Goal: Contribute content: Contribute content

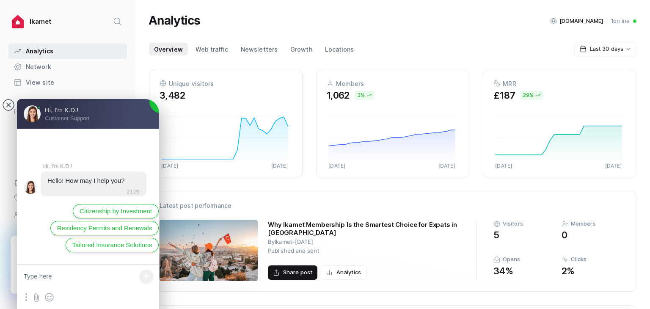
click at [77, 20] on div "Ikamet" at bounding box center [62, 22] width 97 height 14
click at [6, 103] on jdiv at bounding box center [9, 105] width 12 height 12
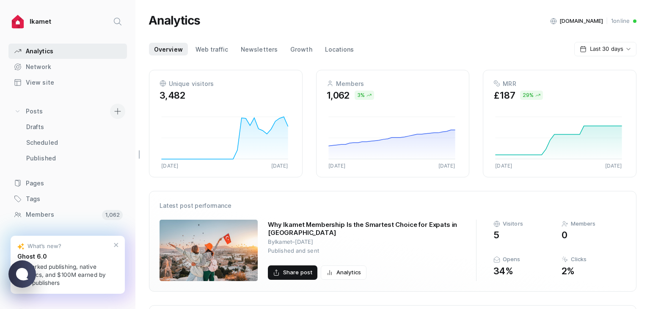
click at [110, 106] on span at bounding box center [117, 111] width 15 height 15
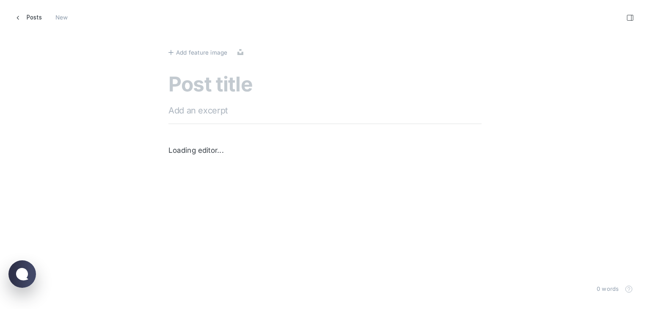
scroll to position [322, 663]
paste textarea "Questions To Ask When Hiring A Residency Advisor In [GEOGRAPHIC_DATA]"
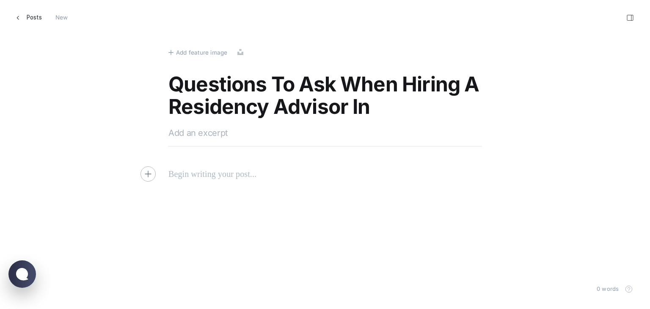
type textarea "Questions To Ask When Hiring A Residency Advisor In [GEOGRAPHIC_DATA]"
click at [199, 136] on textarea at bounding box center [324, 133] width 313 height 13
paste textarea "Discover crucial questions to ask when hiring a residency advisor in [GEOGRAPHI…"
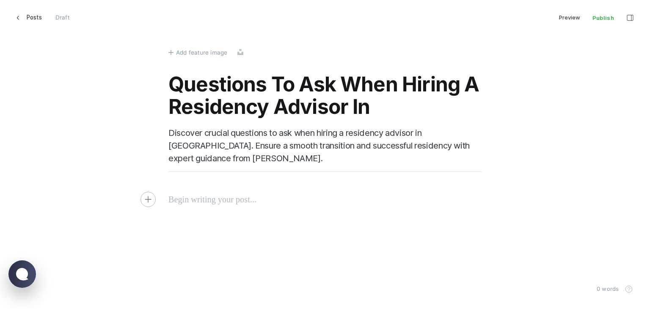
type textarea "Discover crucial questions to ask when hiring a residency advisor in [GEOGRAPHI…"
click at [184, 204] on p at bounding box center [324, 200] width 313 height 14
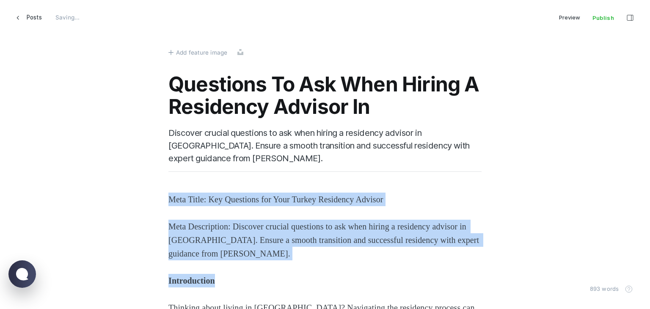
drag, startPoint x: 165, startPoint y: 198, endPoint x: 247, endPoint y: 276, distance: 113.2
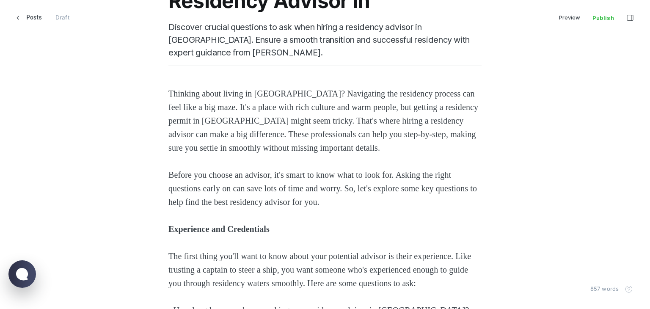
scroll to position [212, 0]
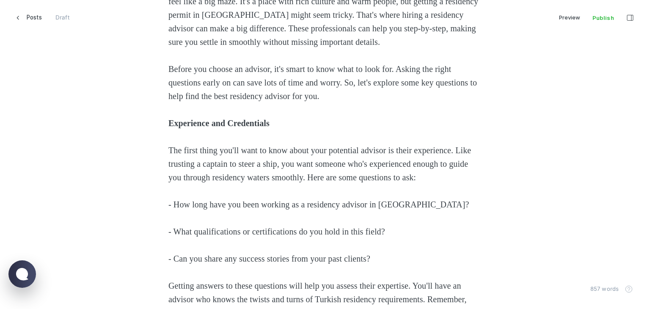
click at [202, 116] on p "Experience and Credentials" at bounding box center [324, 123] width 313 height 14
click at [193, 122] on strong "Experience and Credentials" at bounding box center [218, 123] width 101 height 9
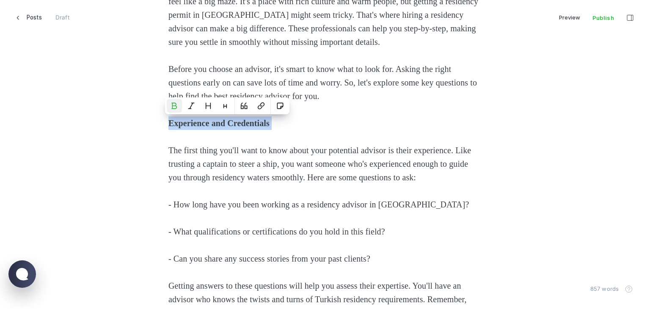
click at [193, 122] on strong "Experience and Credentials" at bounding box center [218, 123] width 101 height 9
click at [206, 108] on icon "Heading 2" at bounding box center [208, 106] width 5 height 6
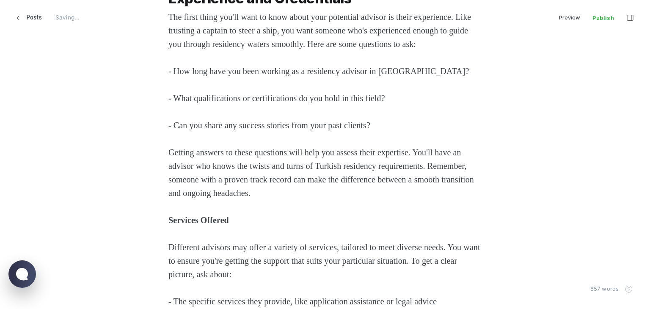
scroll to position [381, 0]
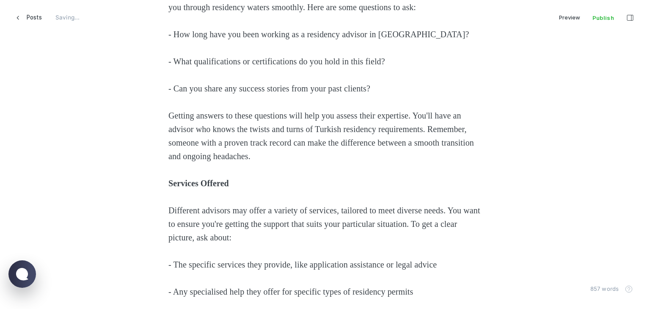
click at [186, 188] on strong "Services Offered" at bounding box center [198, 183] width 61 height 9
click at [205, 182] on icon "Heading 2" at bounding box center [208, 179] width 7 height 7
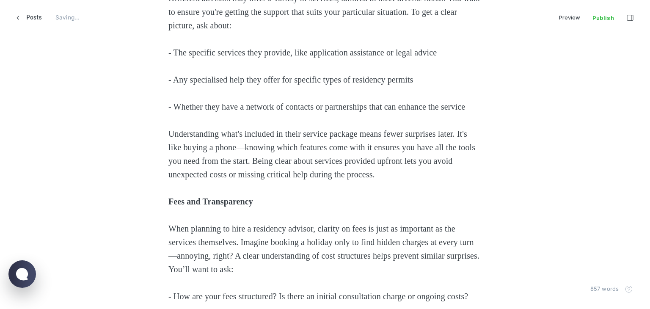
scroll to position [677, 0]
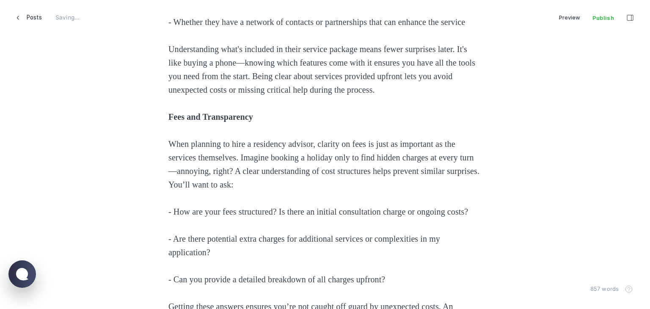
click at [168, 122] on strong "Fees and Transparency" at bounding box center [210, 116] width 85 height 9
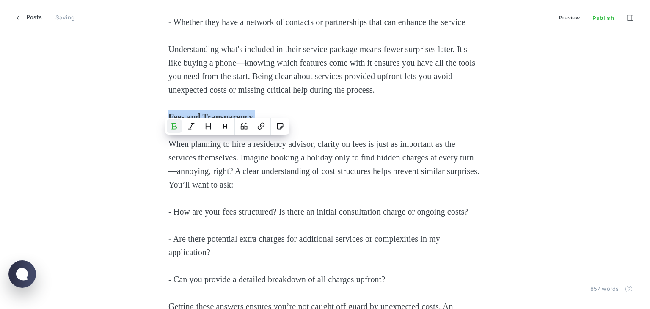
click at [168, 122] on strong "Fees and Transparency" at bounding box center [210, 116] width 85 height 9
click at [205, 126] on icon "Heading 2" at bounding box center [208, 126] width 7 height 7
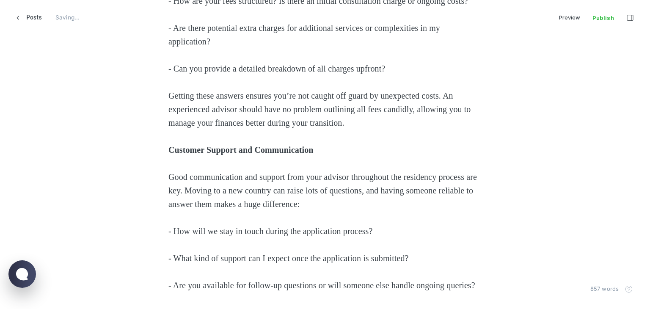
scroll to position [931, 0]
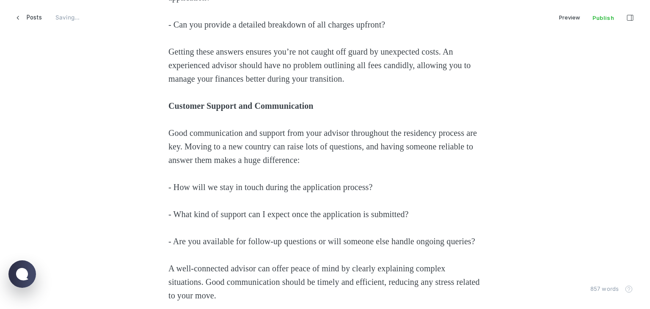
click at [193, 113] on p "Customer Support and Communication" at bounding box center [324, 106] width 313 height 14
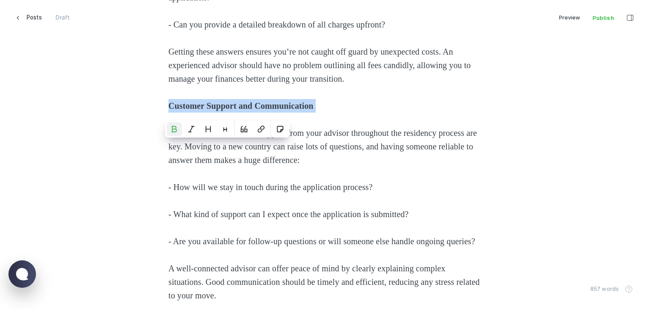
click at [193, 113] on p "Customer Support and Communication" at bounding box center [324, 106] width 313 height 14
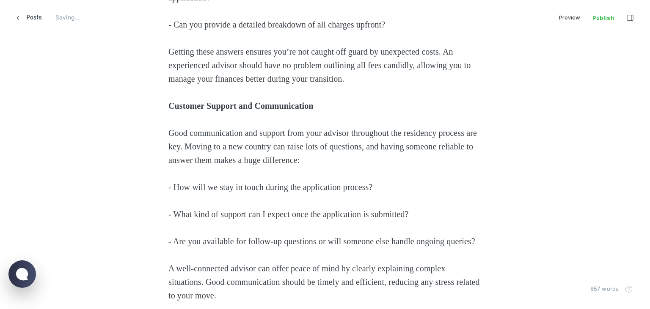
click at [202, 110] on strong "Customer Support and Communication" at bounding box center [240, 105] width 145 height 9
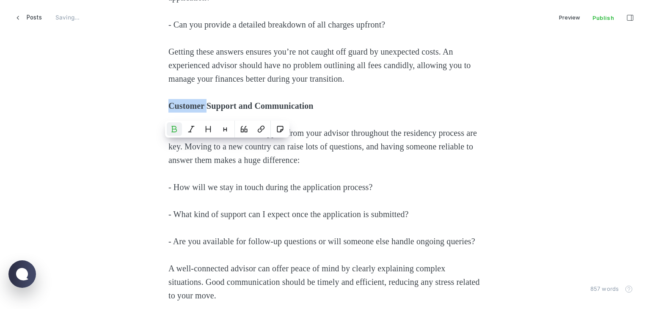
click at [210, 110] on strong "Customer Support and Communication" at bounding box center [240, 105] width 145 height 9
click at [215, 133] on button "Heading 2" at bounding box center [210, 129] width 15 height 14
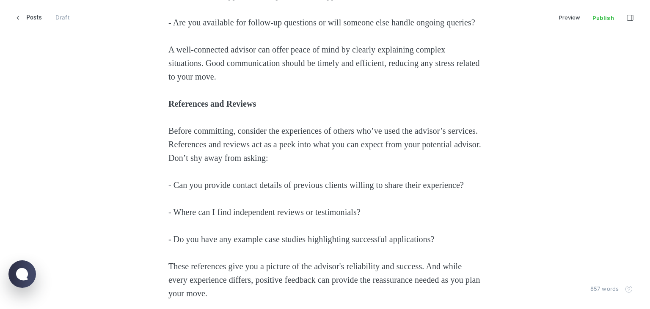
scroll to position [1185, 0]
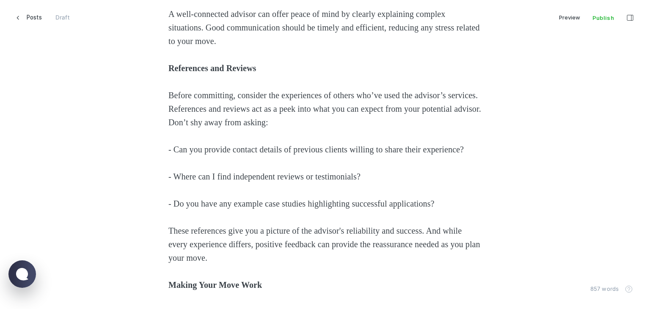
click at [189, 73] on strong "References and Reviews" at bounding box center [212, 68] width 88 height 9
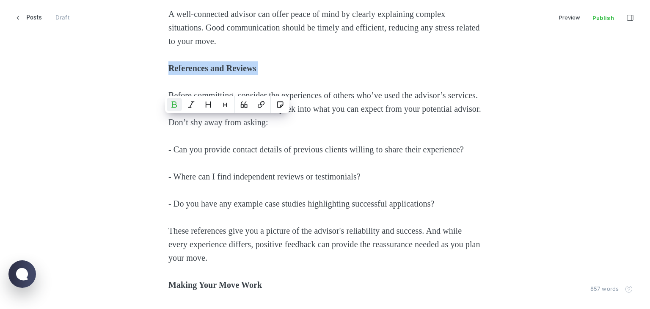
click at [189, 73] on strong "References and Reviews" at bounding box center [212, 68] width 88 height 9
click at [204, 110] on button "Heading 2" at bounding box center [208, 105] width 15 height 14
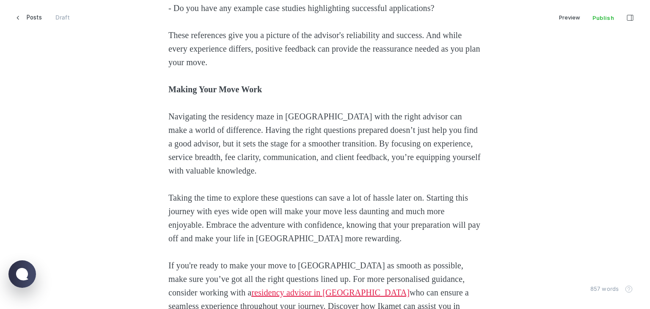
scroll to position [1439, 0]
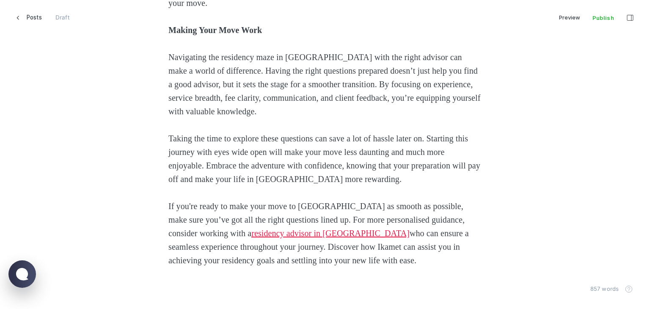
click at [193, 35] on strong "Making Your Move Work" at bounding box center [215, 29] width 94 height 9
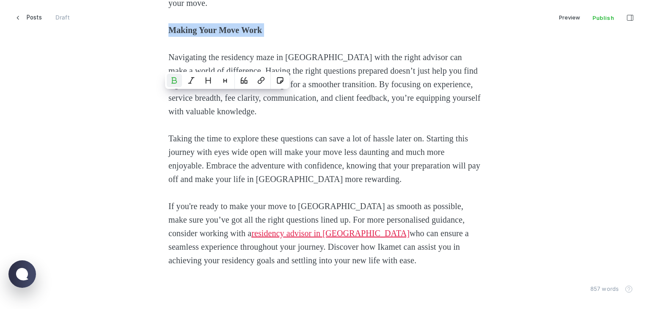
click at [193, 35] on strong "Making Your Move Work" at bounding box center [215, 29] width 94 height 9
click at [209, 83] on icon "Heading 2" at bounding box center [208, 80] width 7 height 7
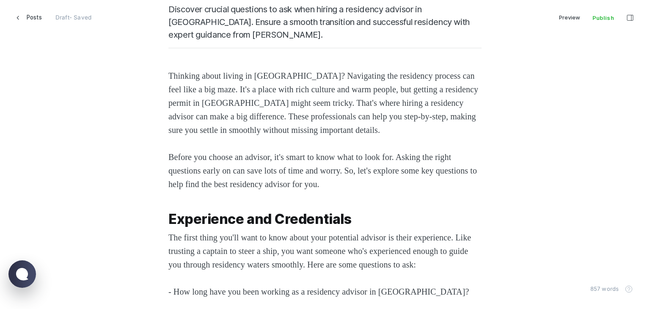
scroll to position [0, 0]
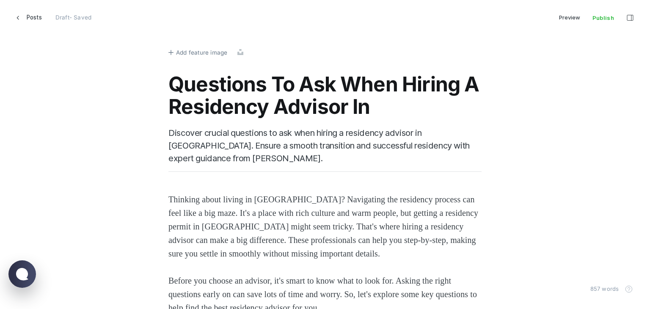
click at [171, 51] on button "Add feature image" at bounding box center [197, 52] width 59 height 9
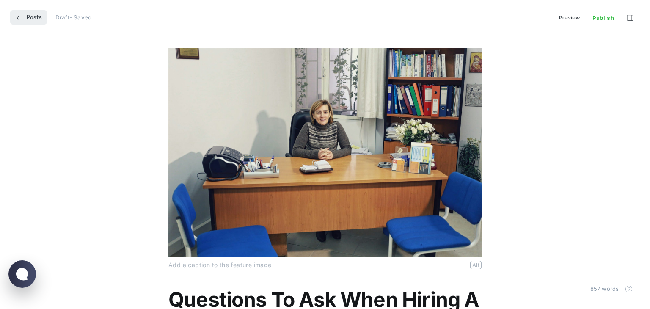
click at [29, 17] on span "Posts" at bounding box center [34, 17] width 15 height 14
